Goal: Transaction & Acquisition: Download file/media

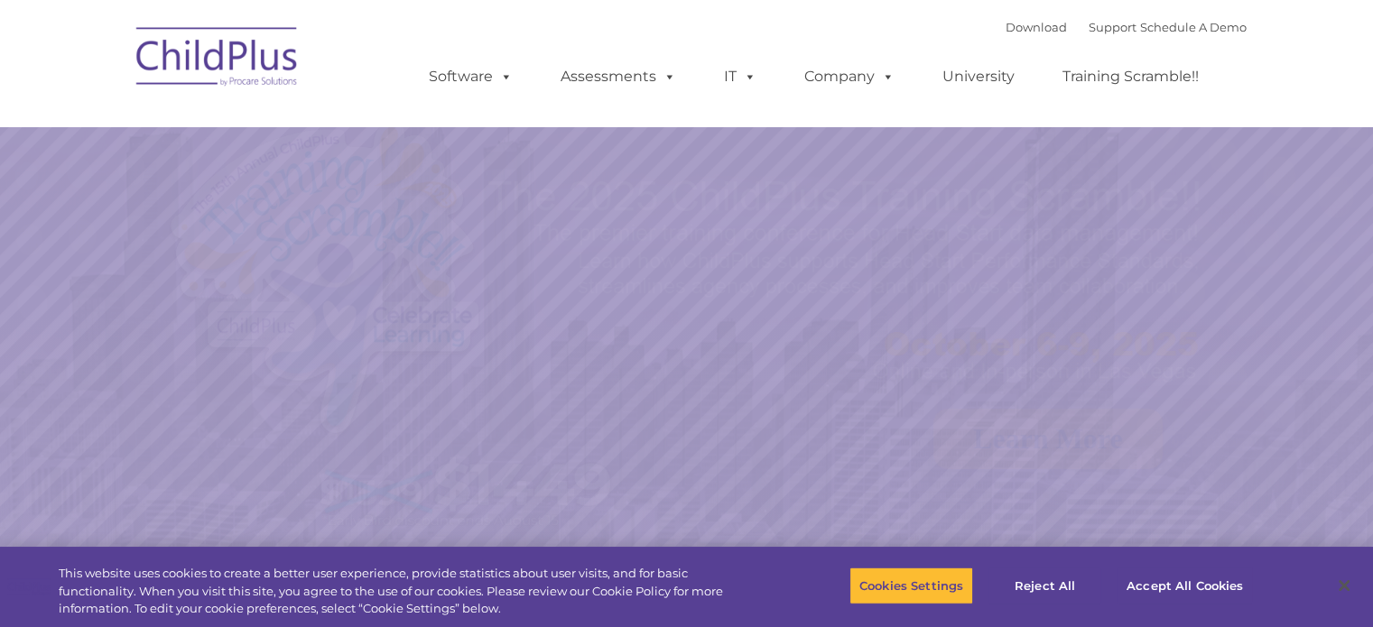
select select "MEDIUM"
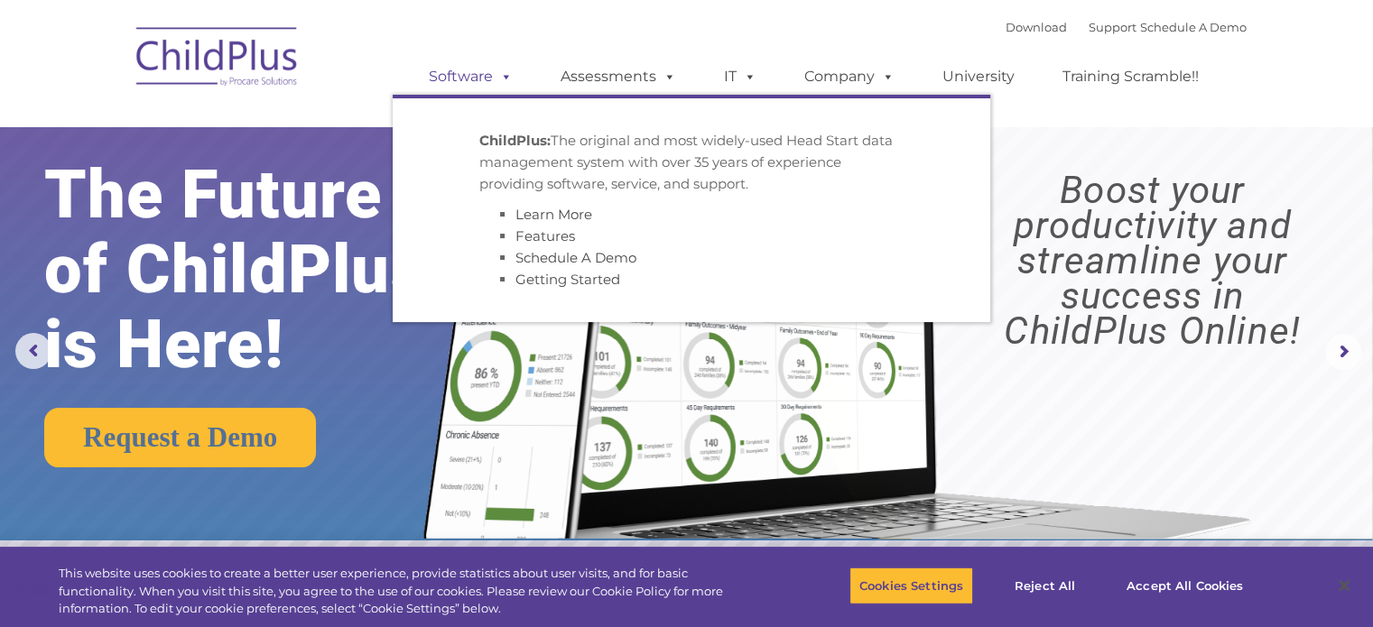
click at [506, 75] on span at bounding box center [503, 76] width 20 height 17
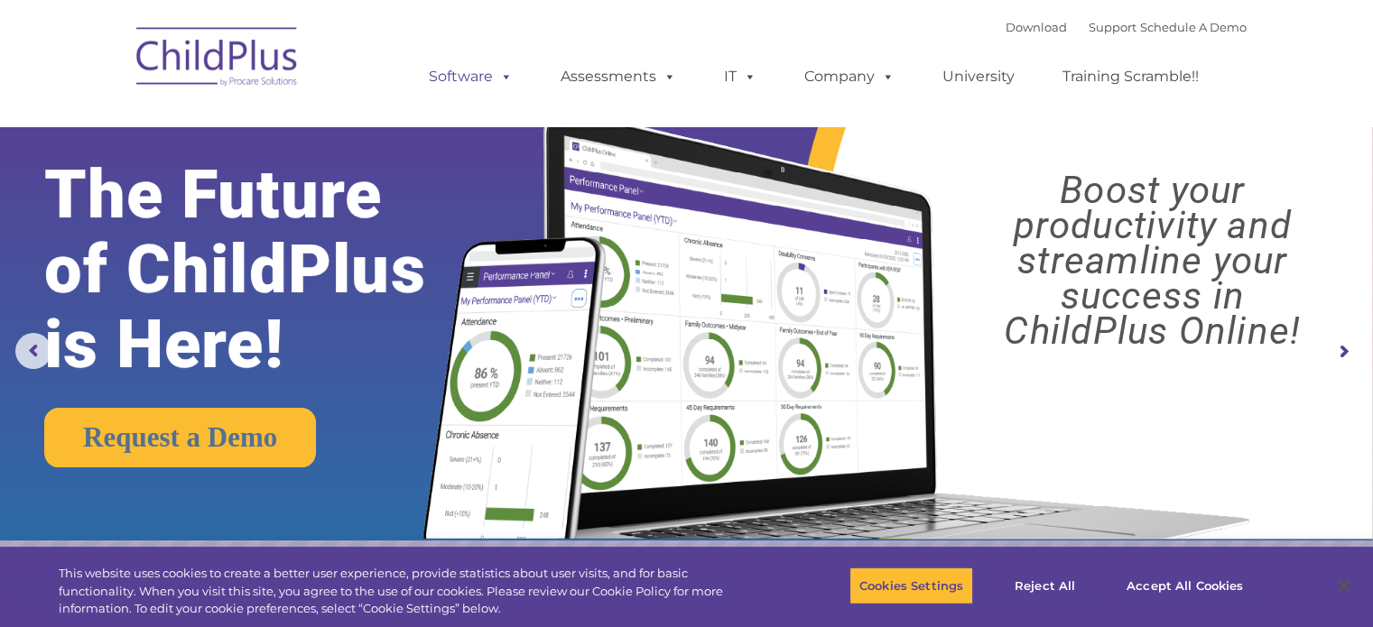
click at [482, 76] on link "Software" at bounding box center [471, 77] width 120 height 36
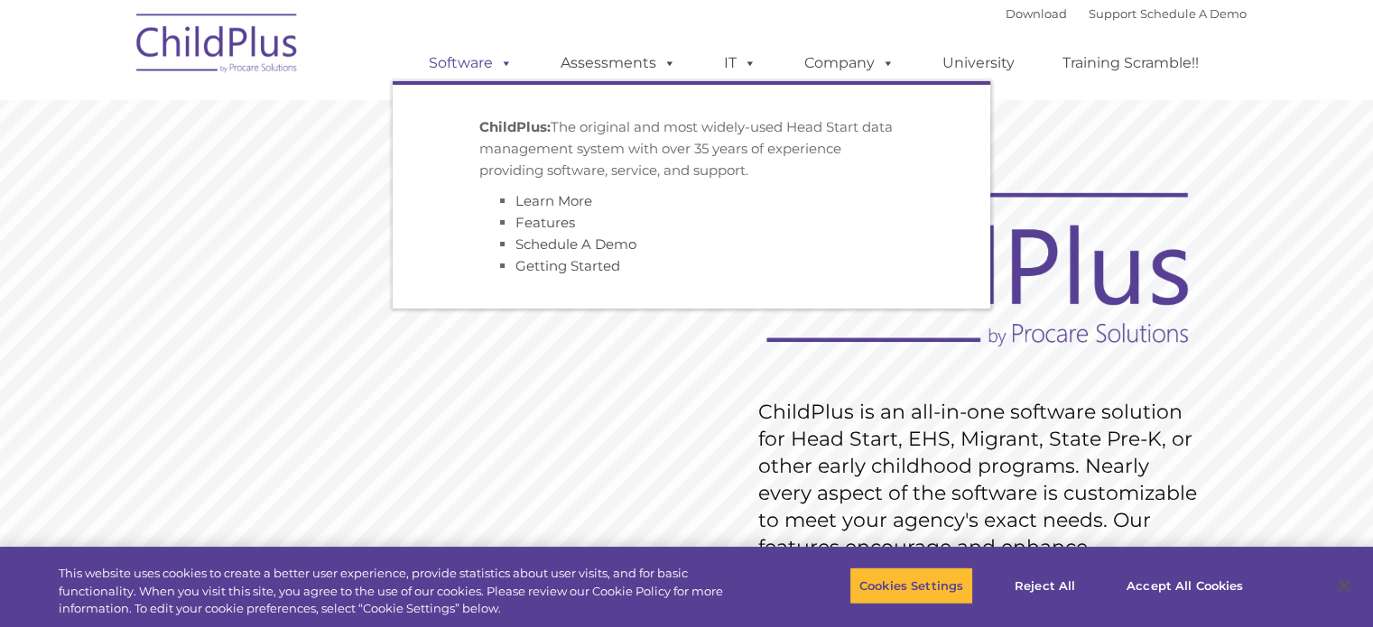
click at [506, 70] on span at bounding box center [503, 62] width 20 height 17
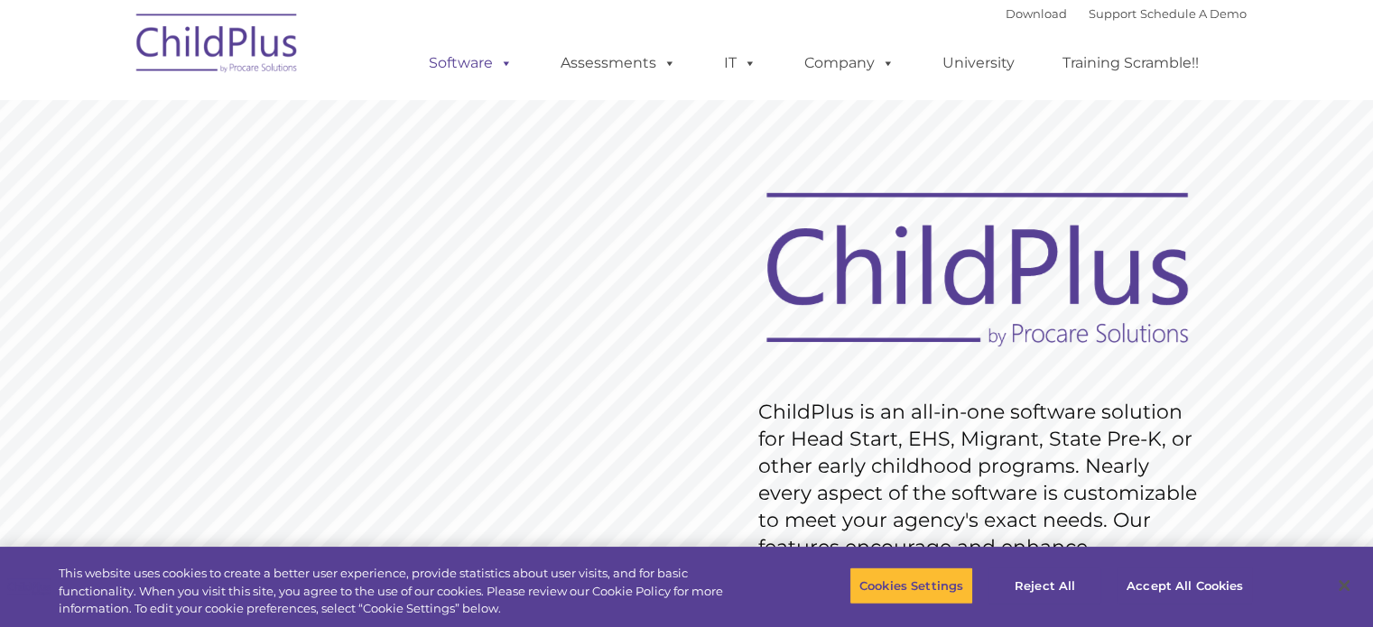
click at [506, 70] on span at bounding box center [503, 62] width 20 height 17
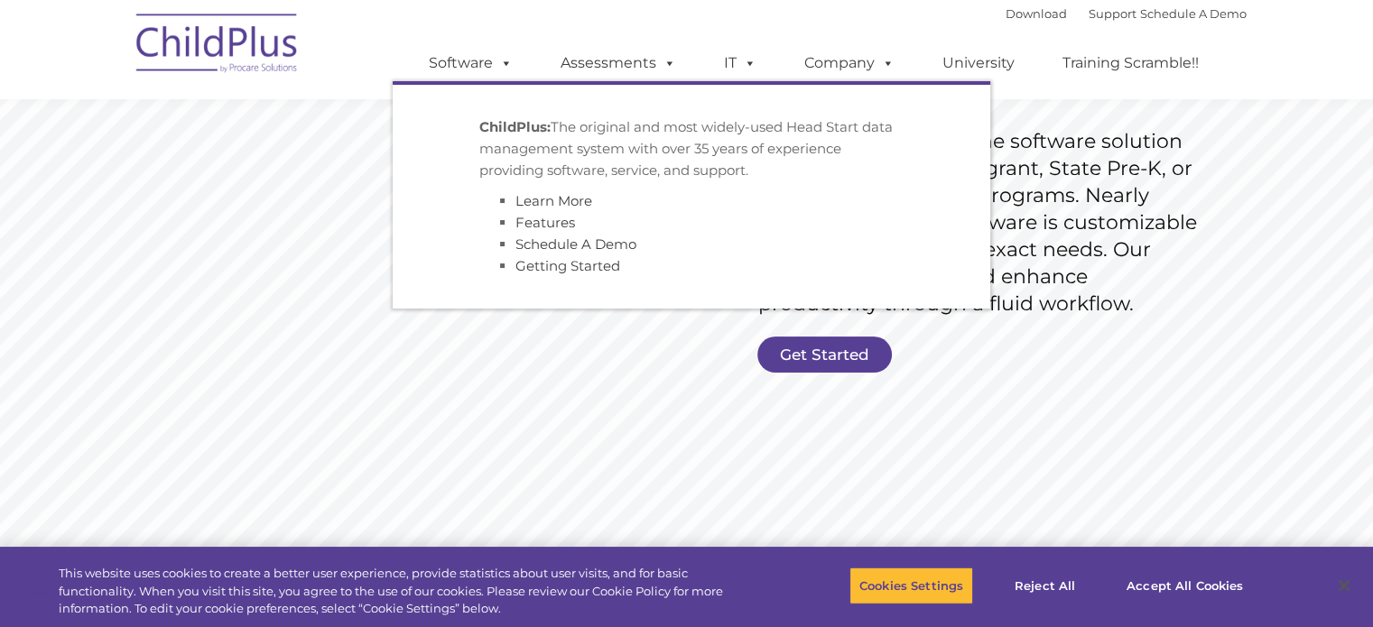
scroll to position [274, 0]
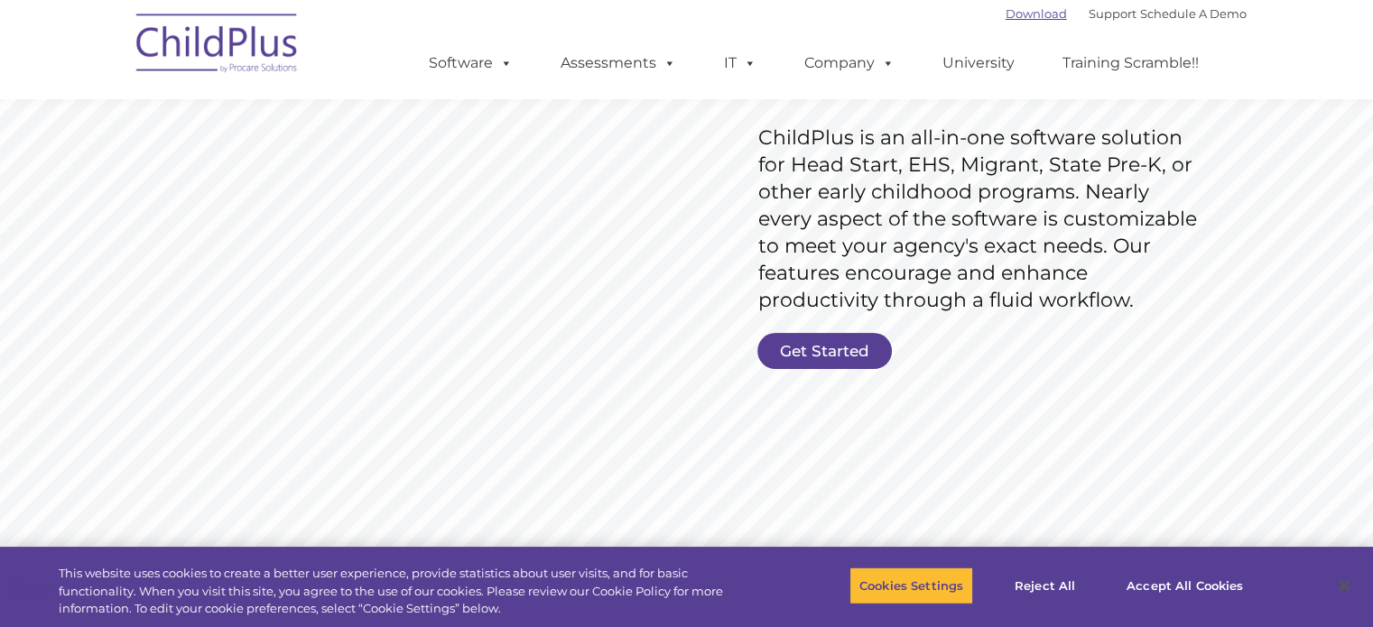
click at [1015, 16] on link "Download" at bounding box center [1036, 13] width 61 height 14
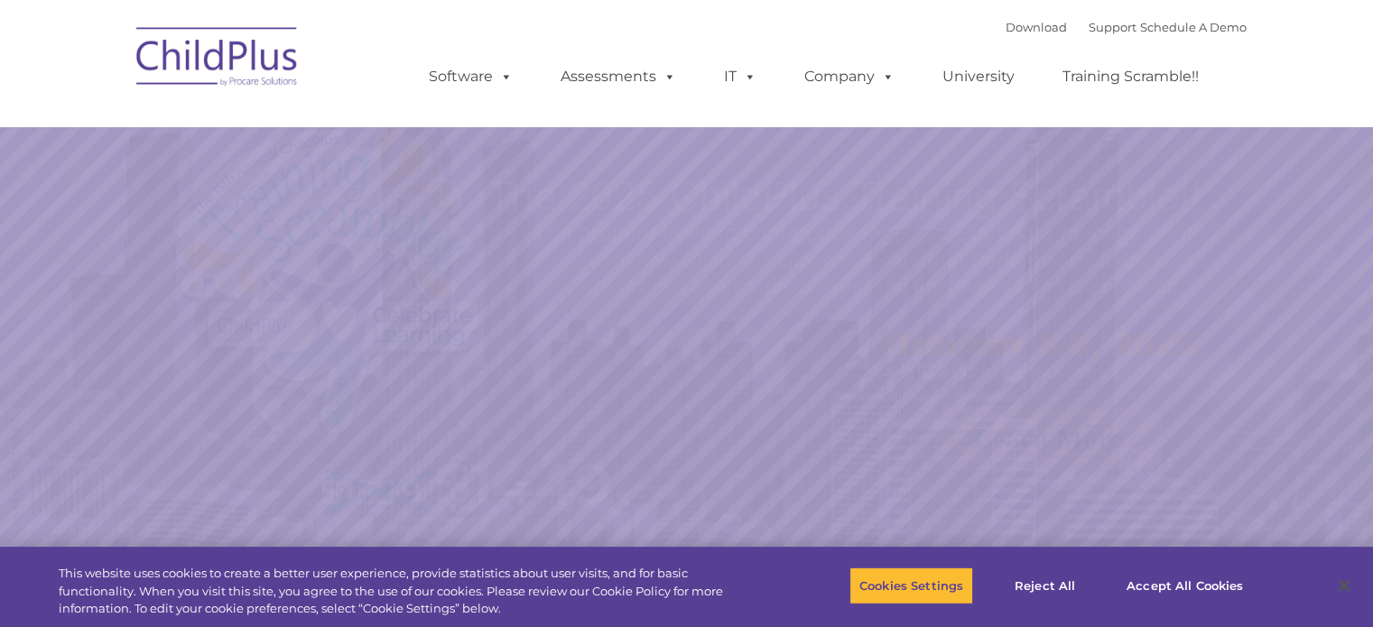
select select "MEDIUM"
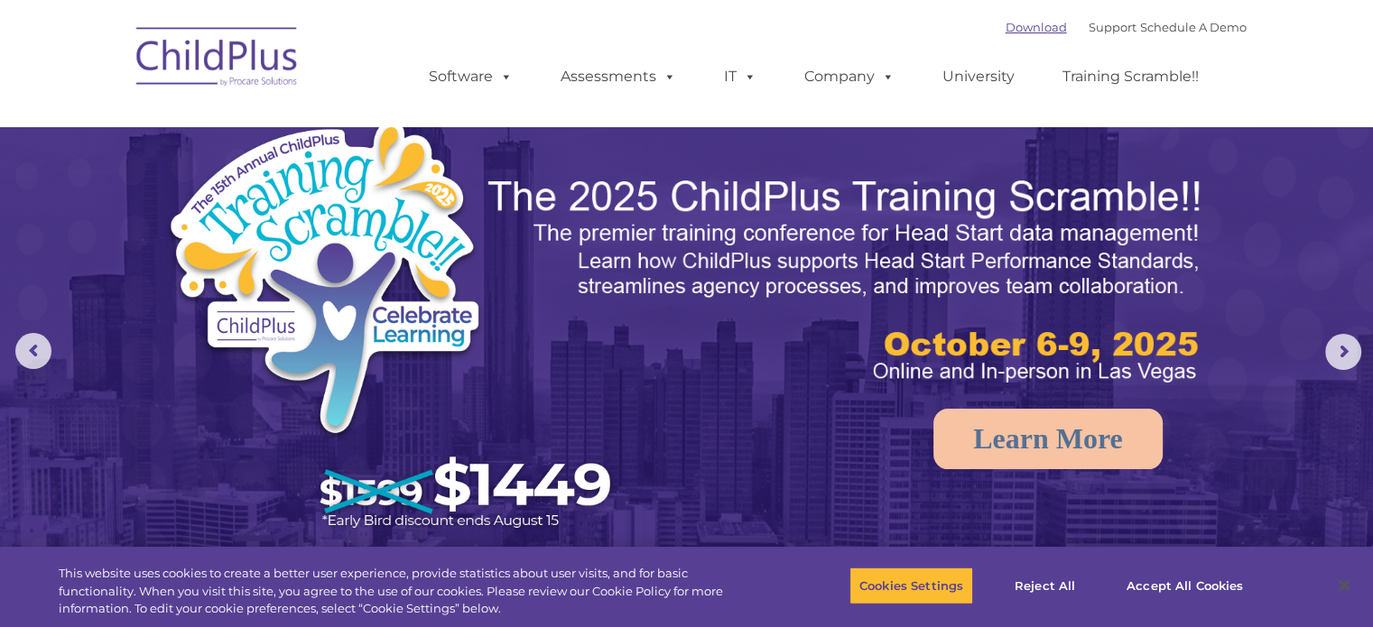
click at [1006, 24] on link "Download" at bounding box center [1036, 27] width 61 height 14
